Goal: Transaction & Acquisition: Purchase product/service

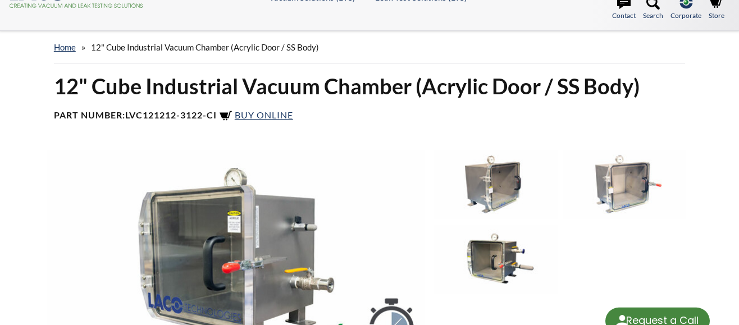
select select "Language Translate Widget"
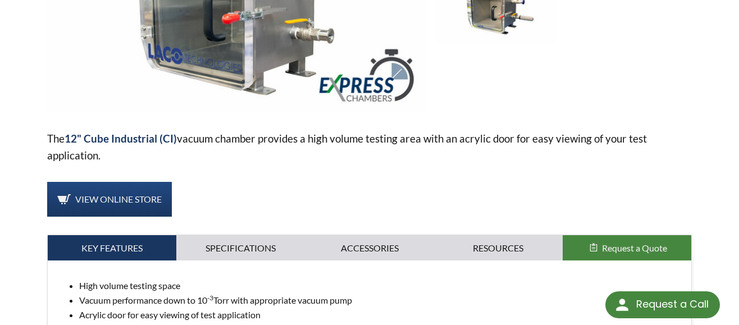
scroll to position [393, 0]
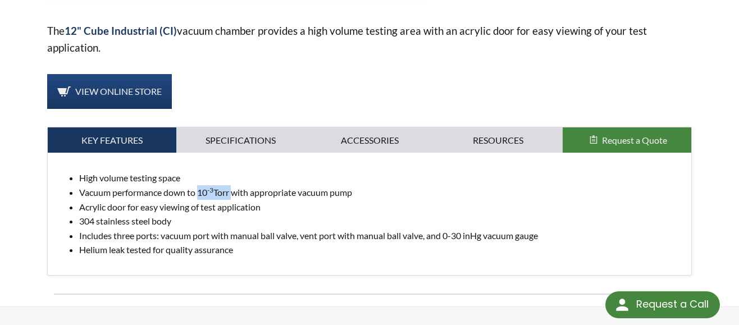
drag, startPoint x: 200, startPoint y: 179, endPoint x: 233, endPoint y: 180, distance: 33.7
click at [233, 185] on li "Vacuum performance down to 10 -3 Torr with appropriate vacuum pump" at bounding box center [380, 192] width 603 height 15
copy li "10 -3 Torr"
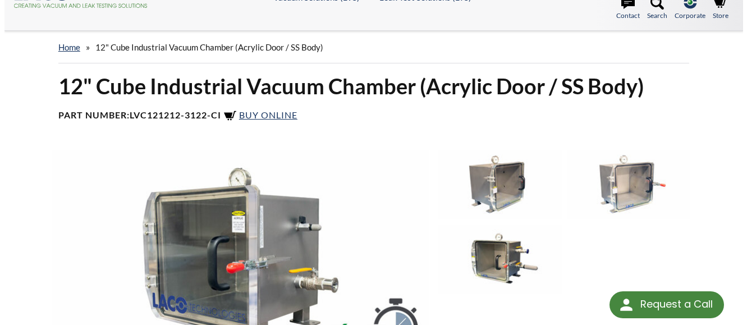
scroll to position [56, 0]
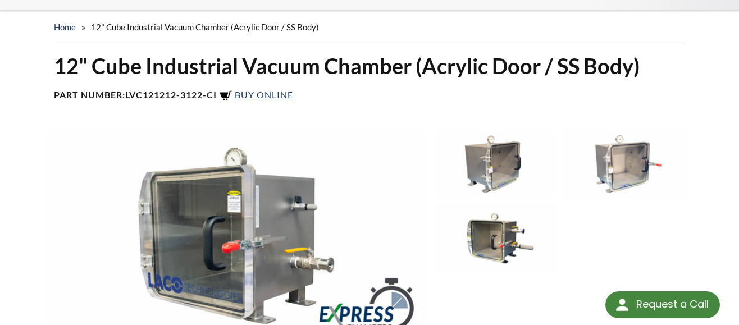
click at [249, 178] on img at bounding box center [236, 236] width 378 height 212
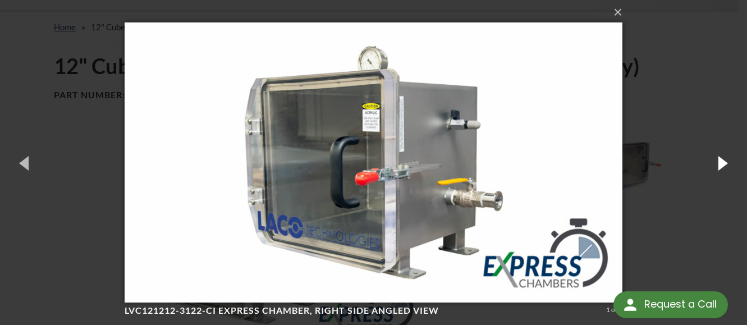
click at [714, 167] on button "button" at bounding box center [721, 163] width 51 height 62
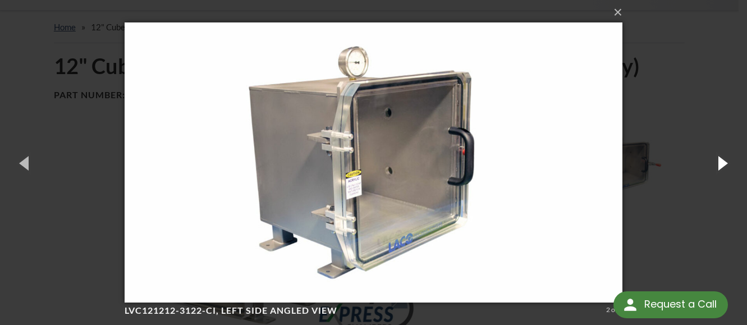
click at [712, 160] on button "button" at bounding box center [721, 163] width 51 height 62
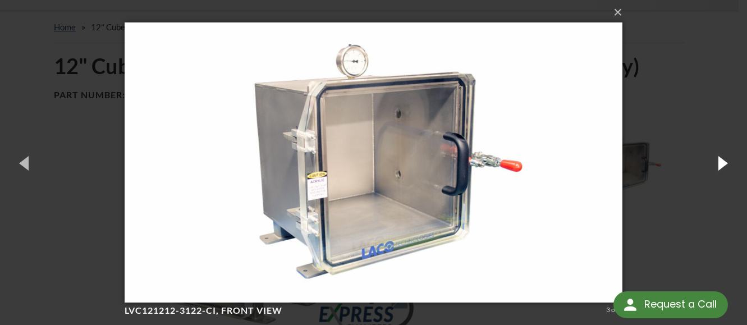
click at [712, 160] on button "button" at bounding box center [721, 163] width 51 height 62
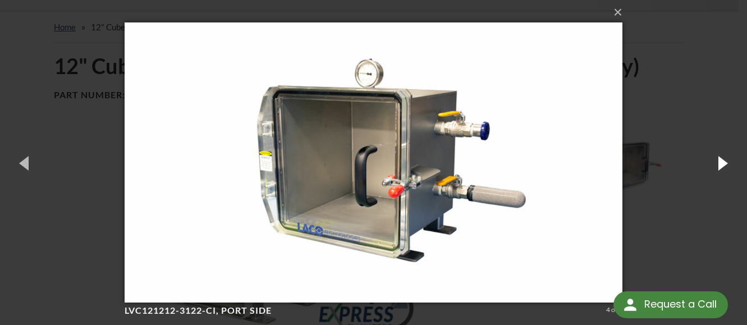
click at [712, 160] on button "button" at bounding box center [721, 163] width 51 height 62
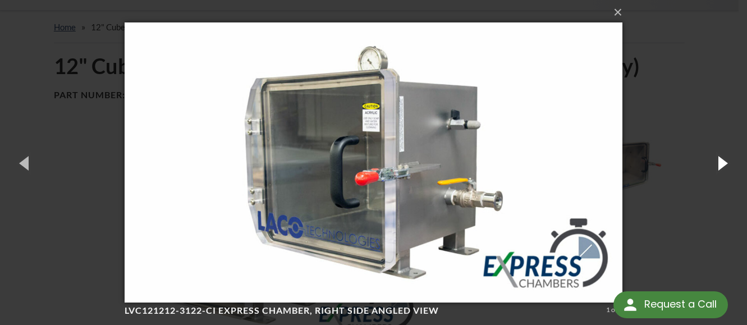
click at [712, 160] on button "button" at bounding box center [721, 163] width 51 height 62
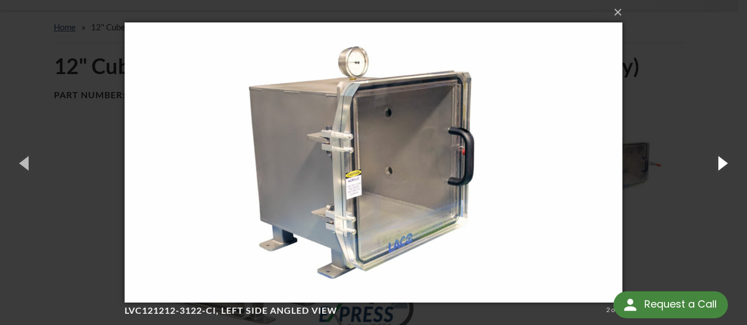
click at [712, 160] on button "button" at bounding box center [721, 163] width 51 height 62
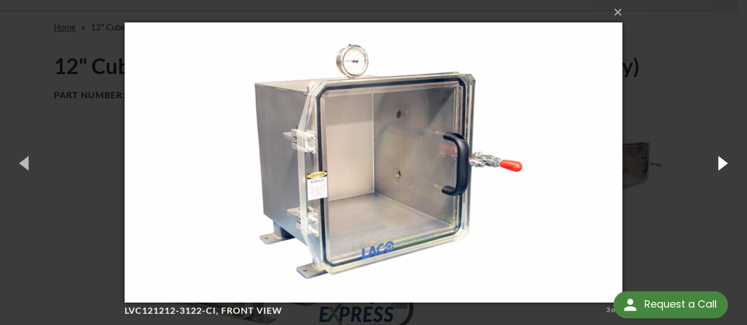
click at [712, 160] on button "button" at bounding box center [721, 163] width 51 height 62
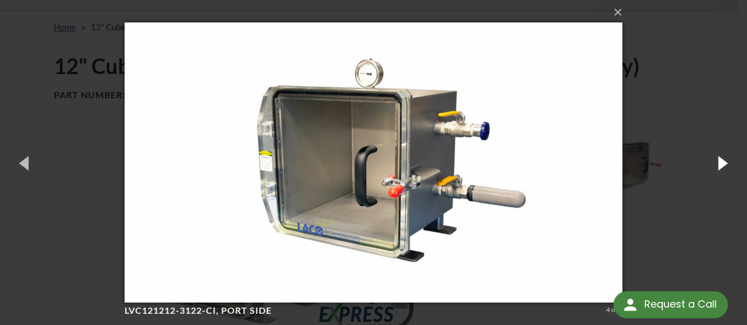
click at [712, 160] on button "button" at bounding box center [721, 163] width 51 height 62
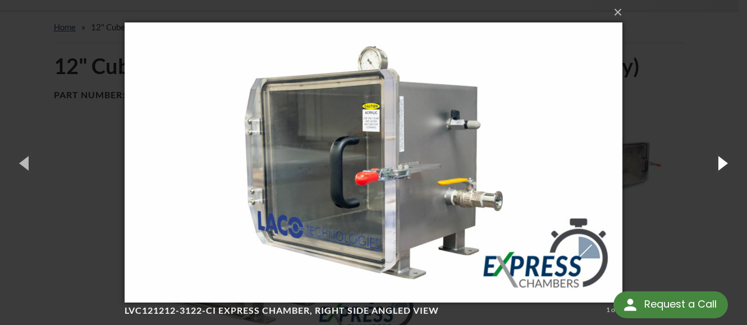
click at [712, 160] on button "button" at bounding box center [721, 163] width 51 height 62
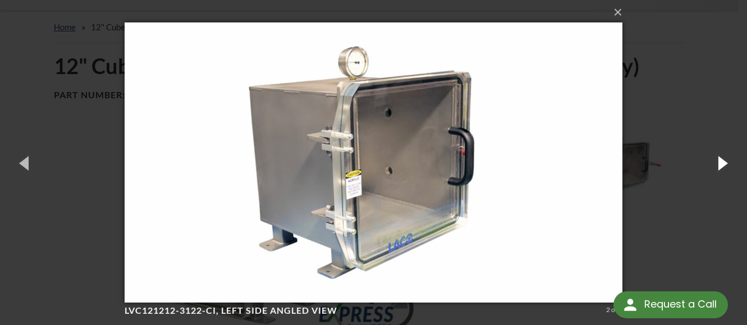
click at [712, 160] on button "button" at bounding box center [721, 163] width 51 height 62
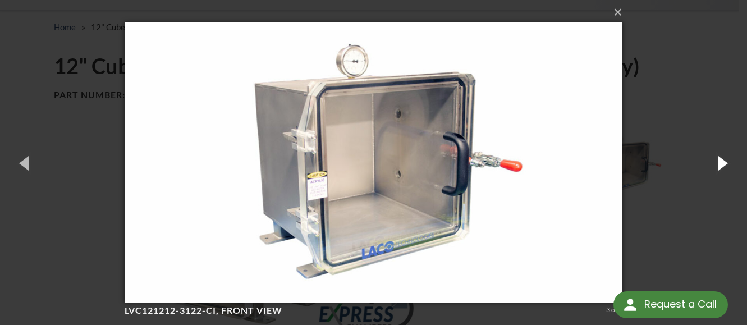
click at [712, 160] on button "button" at bounding box center [721, 163] width 51 height 62
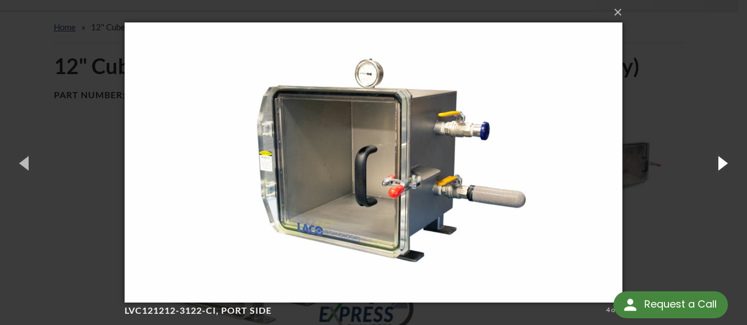
click at [712, 160] on button "button" at bounding box center [721, 163] width 51 height 62
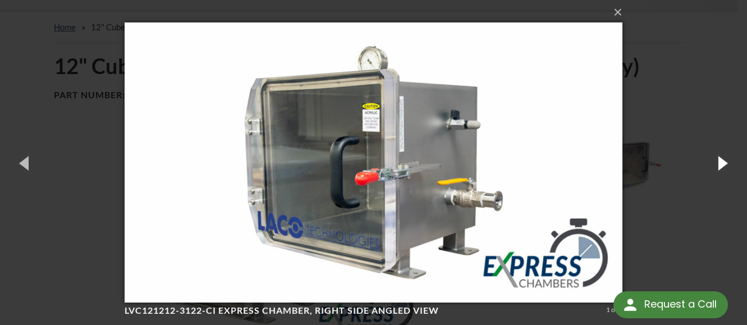
click at [712, 160] on button "button" at bounding box center [721, 163] width 51 height 62
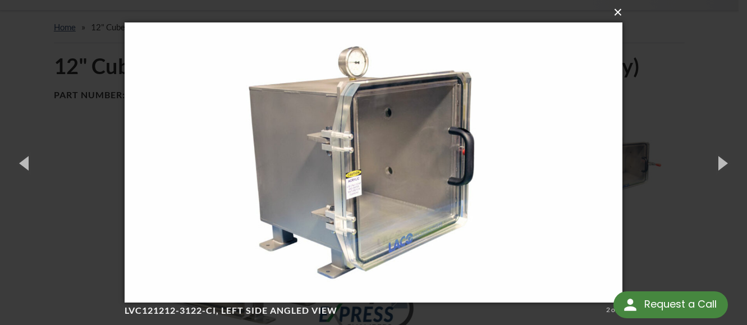
click at [614, 13] on button "×" at bounding box center [377, 12] width 498 height 25
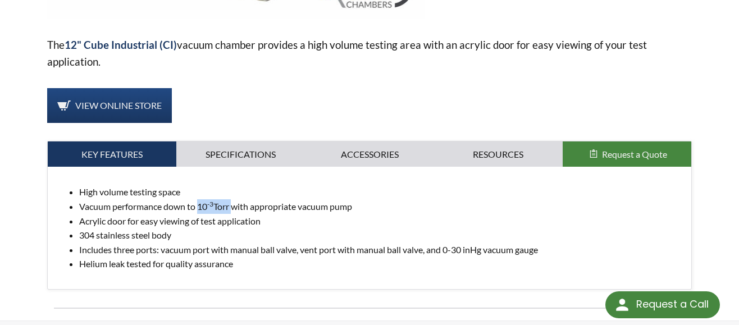
scroll to position [509, 0]
